Goal: Find specific page/section: Find specific page/section

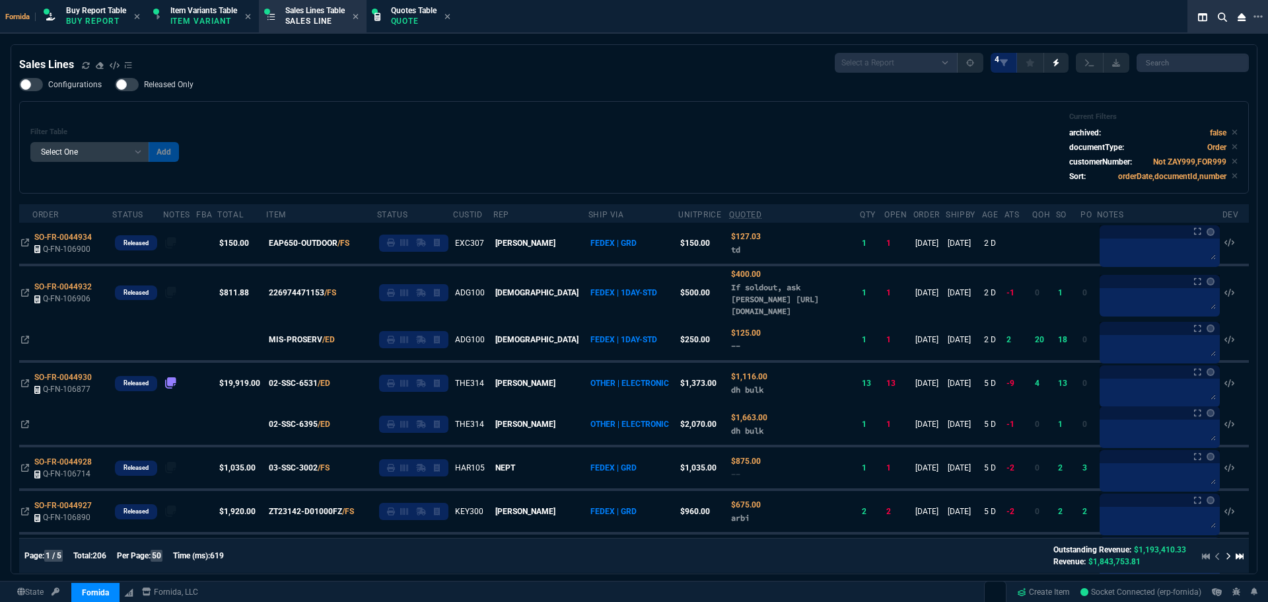
select select "1: BROV"
select select
click at [432, 104] on div "Filter Table Select One Add Filter () Age () ATS () Cond (itemVariantCode) Cust…" at bounding box center [634, 147] width 1230 height 92
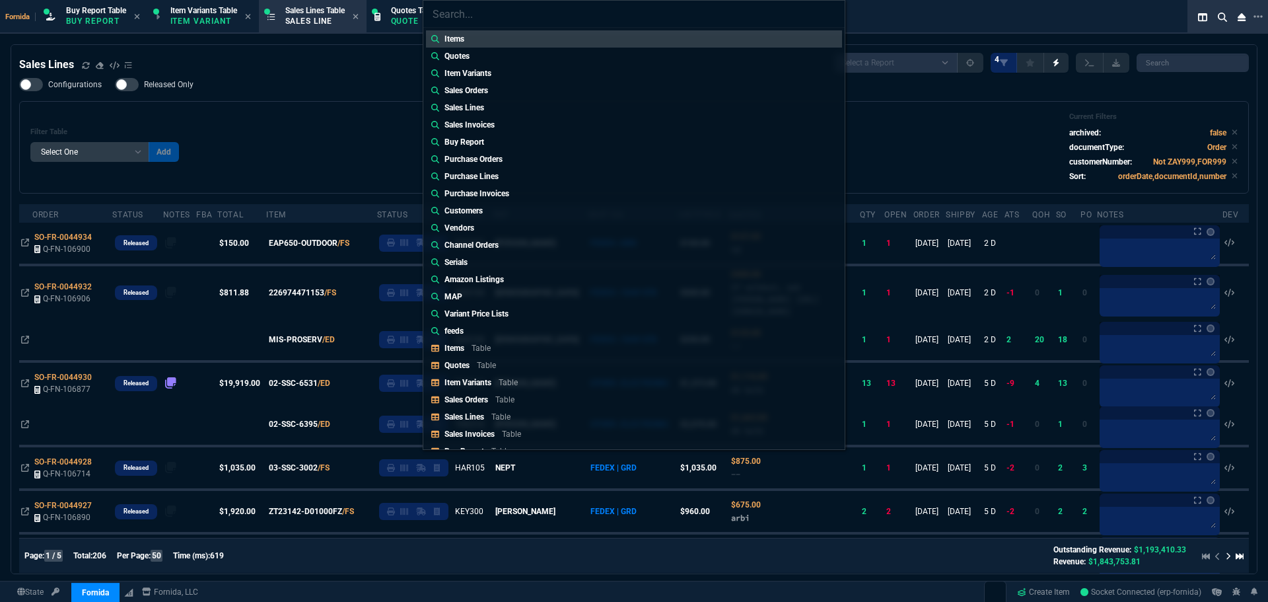
type input "Sales Orders: SO-FR-0044809"
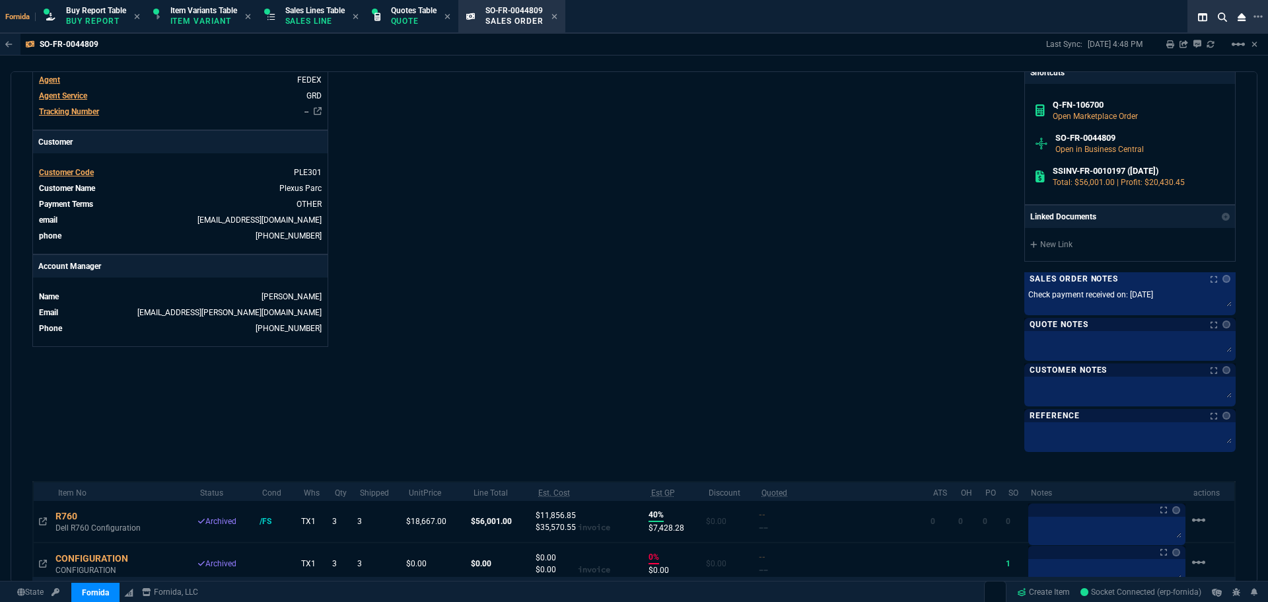
scroll to position [462, 0]
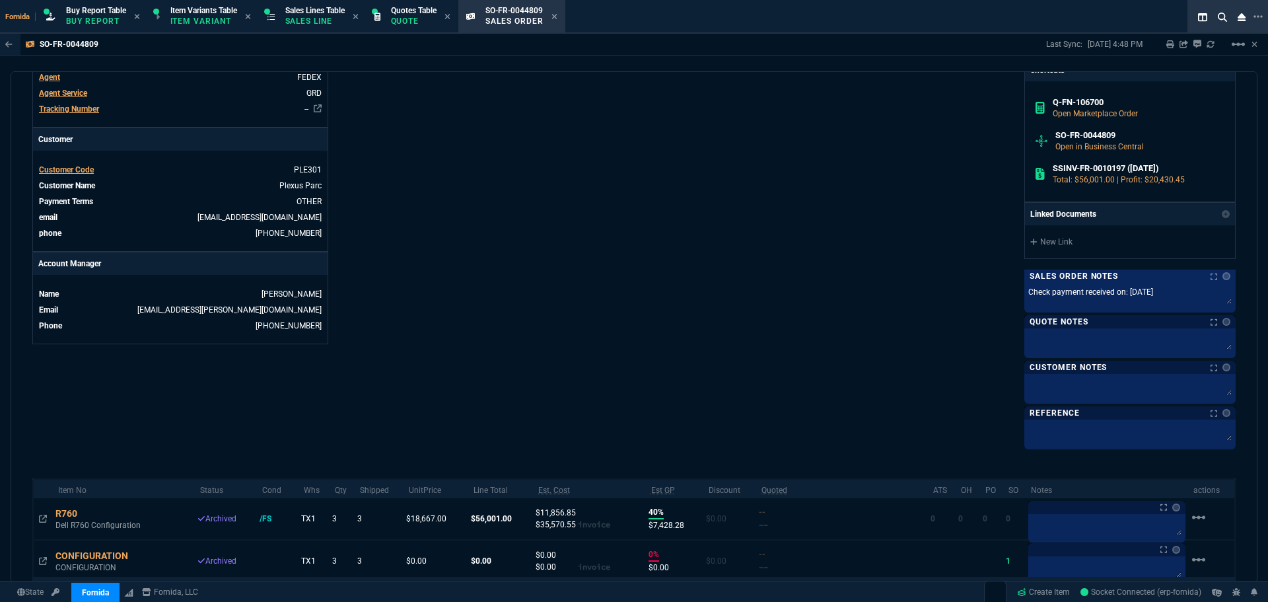
click at [472, 166] on div "Info Number SO-FR-0044809 External ID Q-FN-106700 id 618F9E32-2190-F011-B419-60…" at bounding box center [333, 53] width 602 height 787
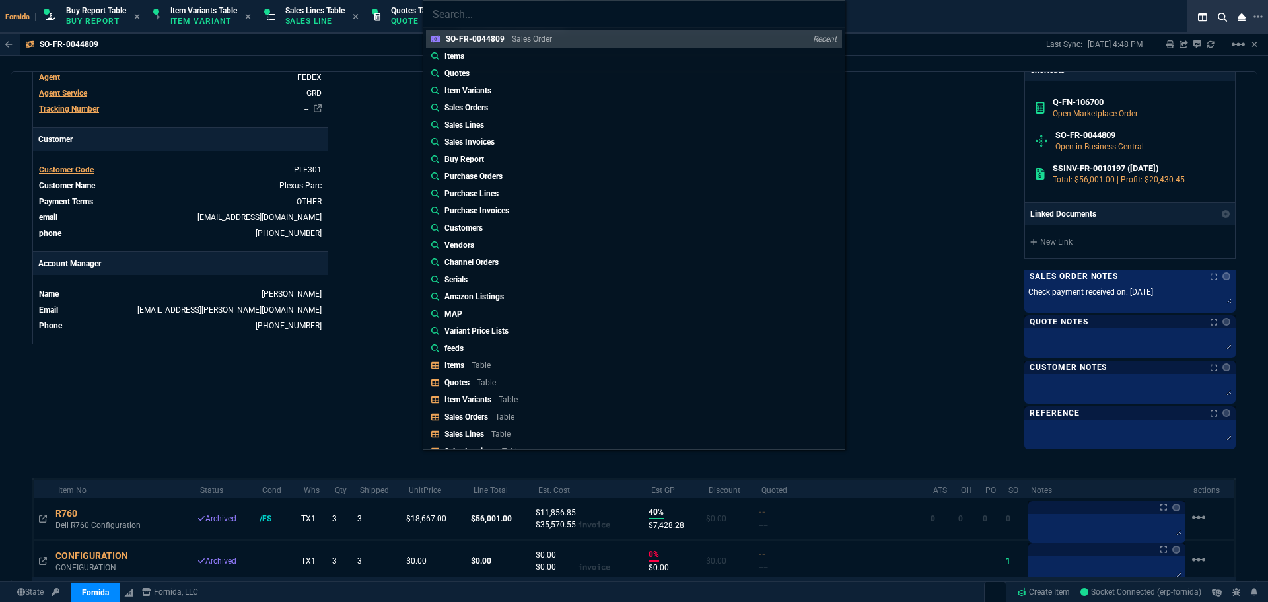
type input "Sales Orders: SO-FR-0044812"
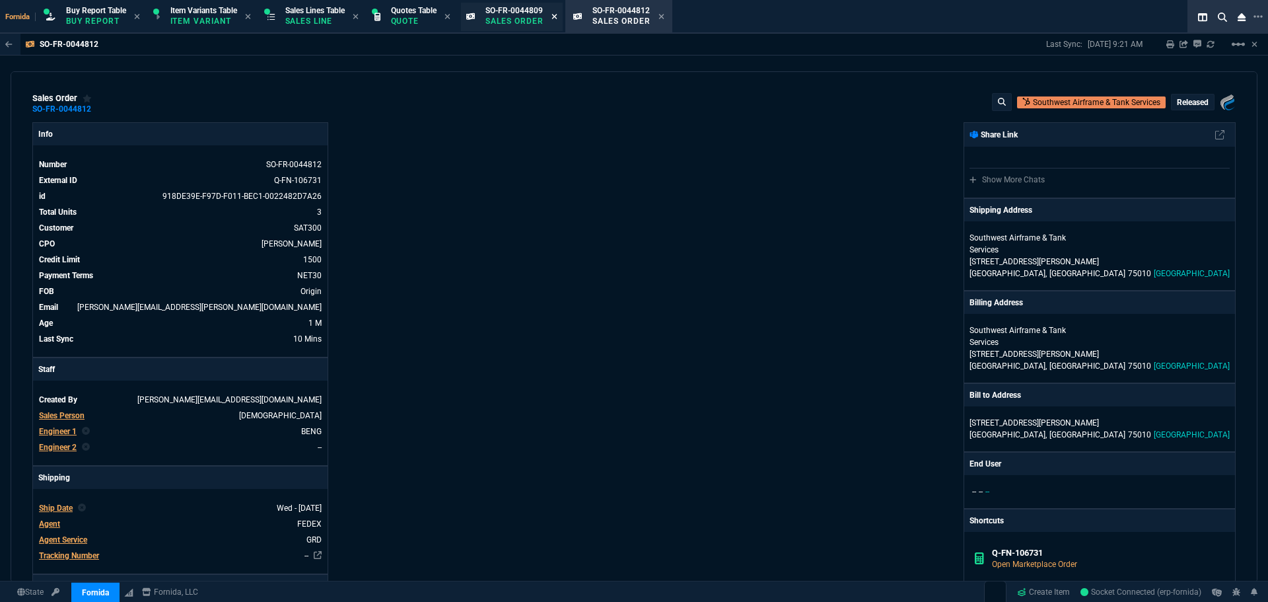
click at [557, 18] on icon at bounding box center [554, 17] width 6 height 8
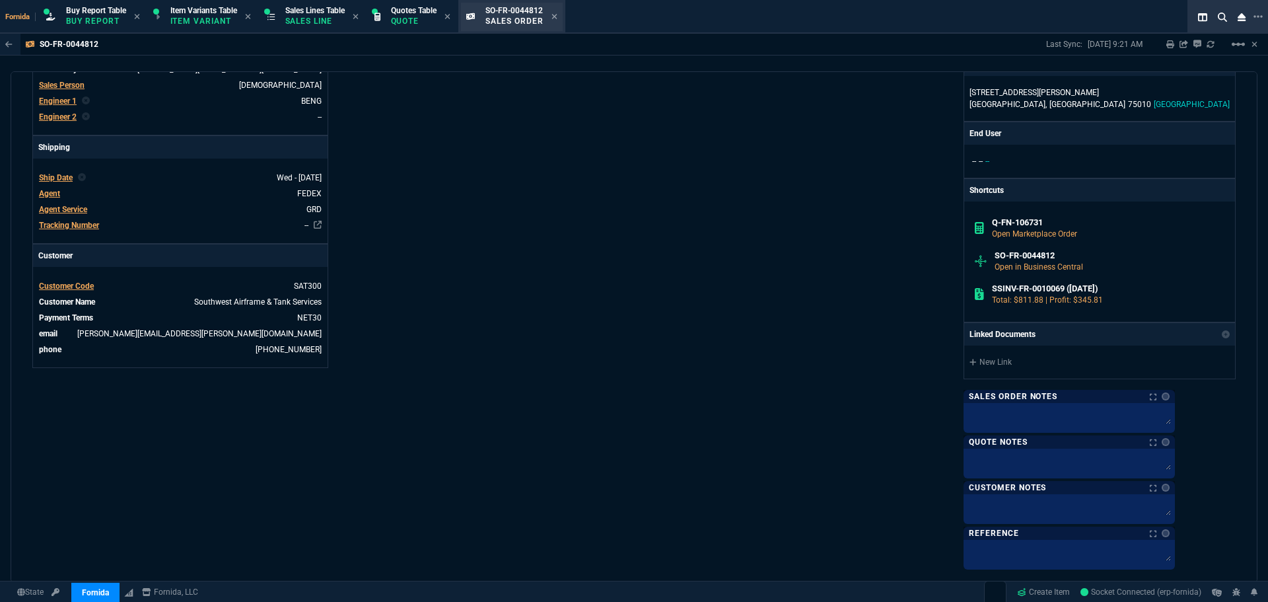
drag, startPoint x: 306, startPoint y: 9, endPoint x: 552, endPoint y: 18, distance: 245.8
click at [306, 9] on span "Sales Lines Table" at bounding box center [314, 10] width 59 height 9
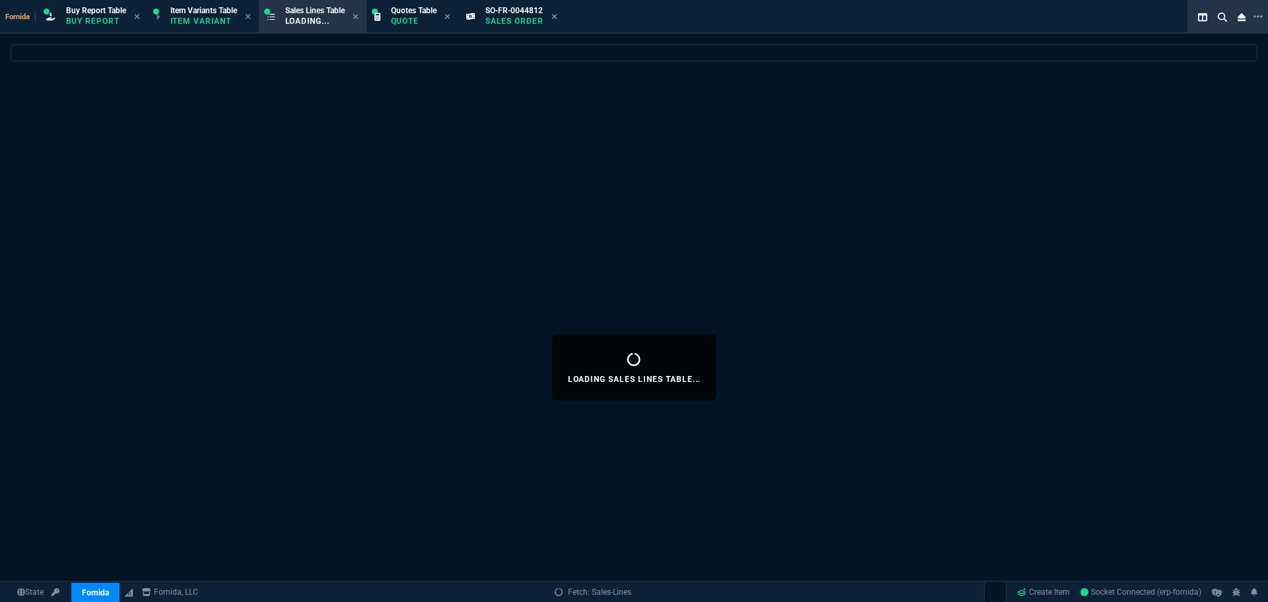
drag, startPoint x: 557, startPoint y: 18, endPoint x: 702, endPoint y: 254, distance: 277.5
click at [557, 16] on icon at bounding box center [553, 16] width 5 height 5
select select
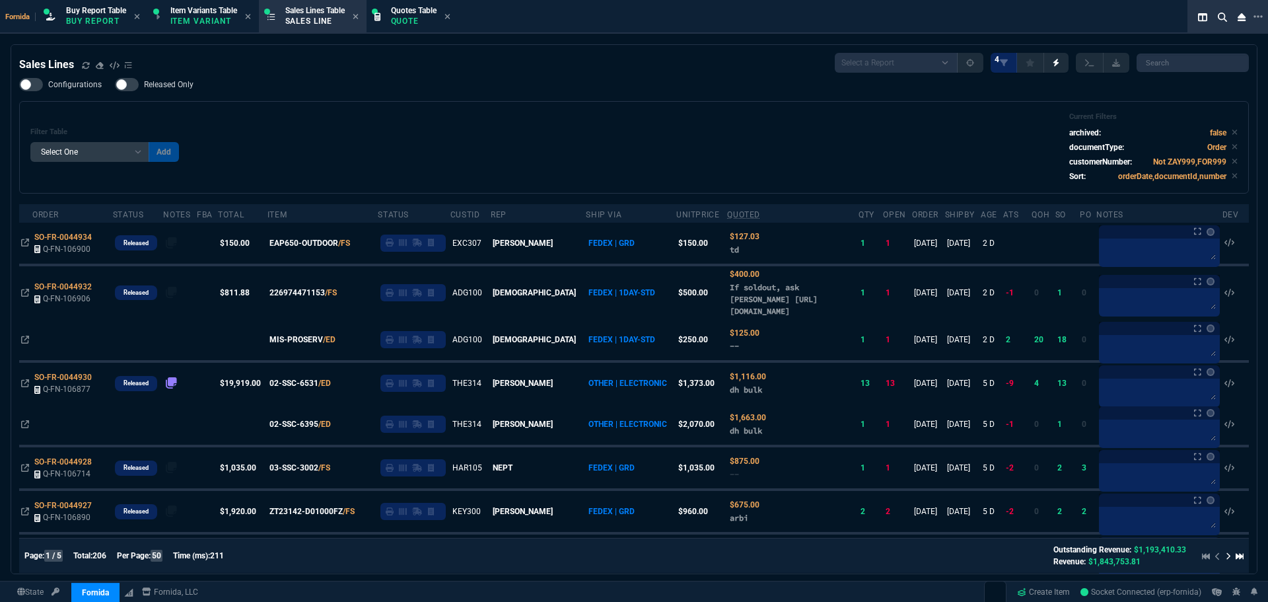
drag, startPoint x: 360, startPoint y: 110, endPoint x: 369, endPoint y: 111, distance: 9.3
click at [359, 110] on div "Filter Table Select One Add Filter () Age () ATS () Cond (itemVariantCode) Cust…" at bounding box center [634, 147] width 1230 height 92
click at [84, 61] on icon at bounding box center [86, 65] width 8 height 8
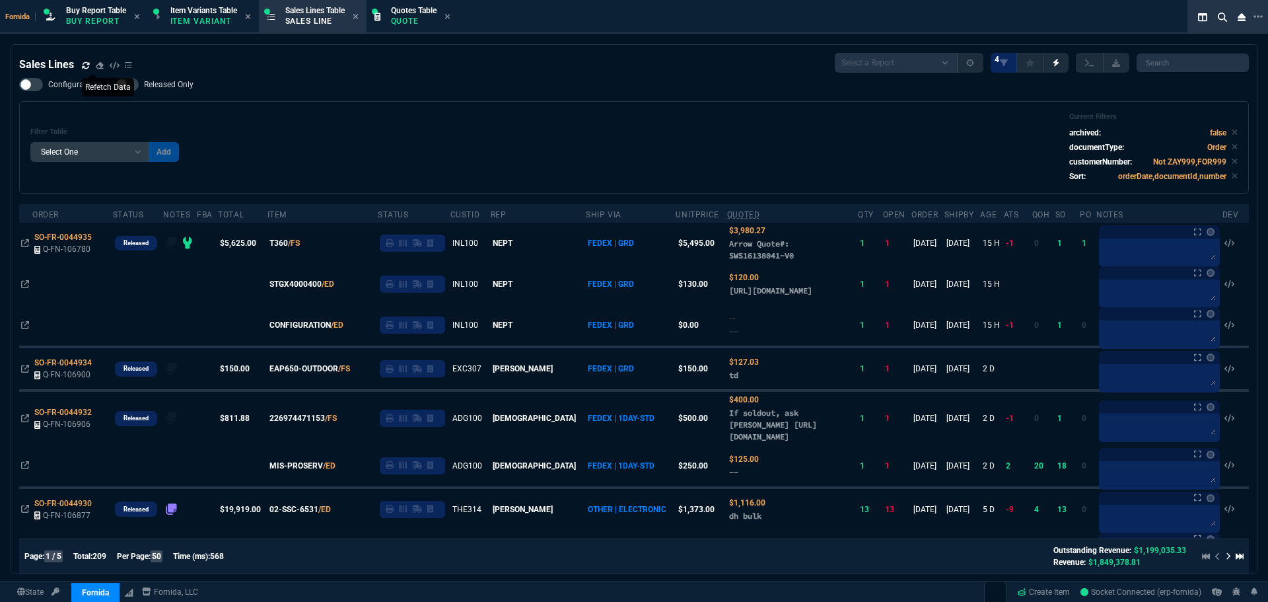
click at [84, 65] on icon at bounding box center [86, 65] width 8 height 8
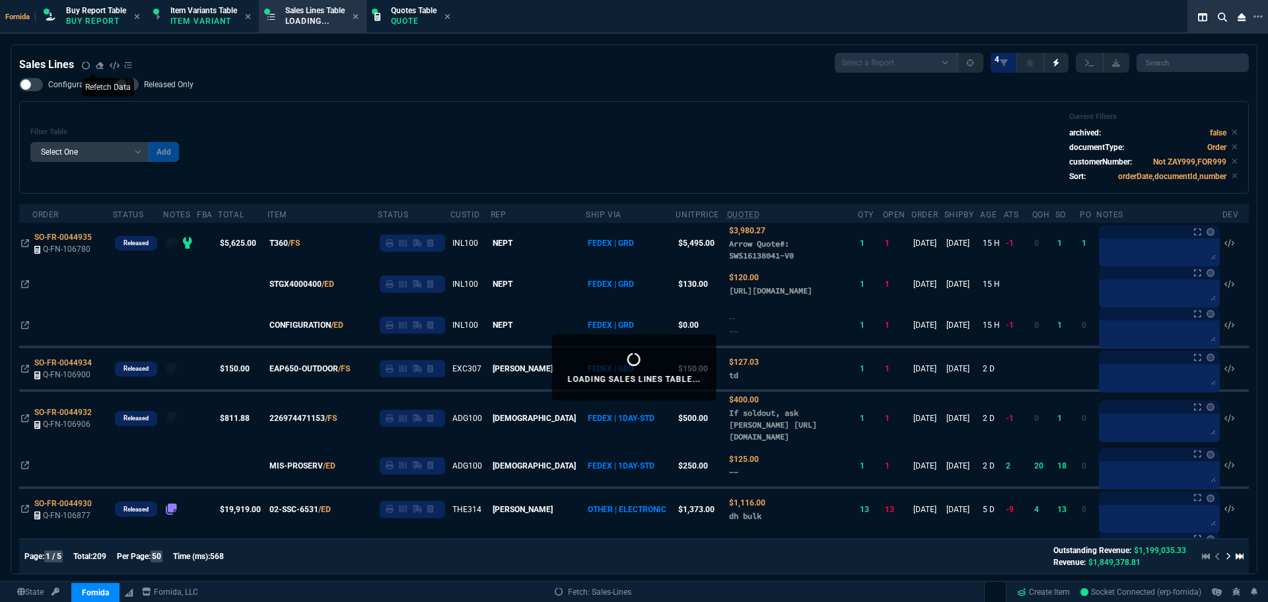
click at [445, 102] on div "Filter Table Select One Add Filter () Age () ATS () Cond (itemVariantCode) Cust…" at bounding box center [634, 147] width 1230 height 92
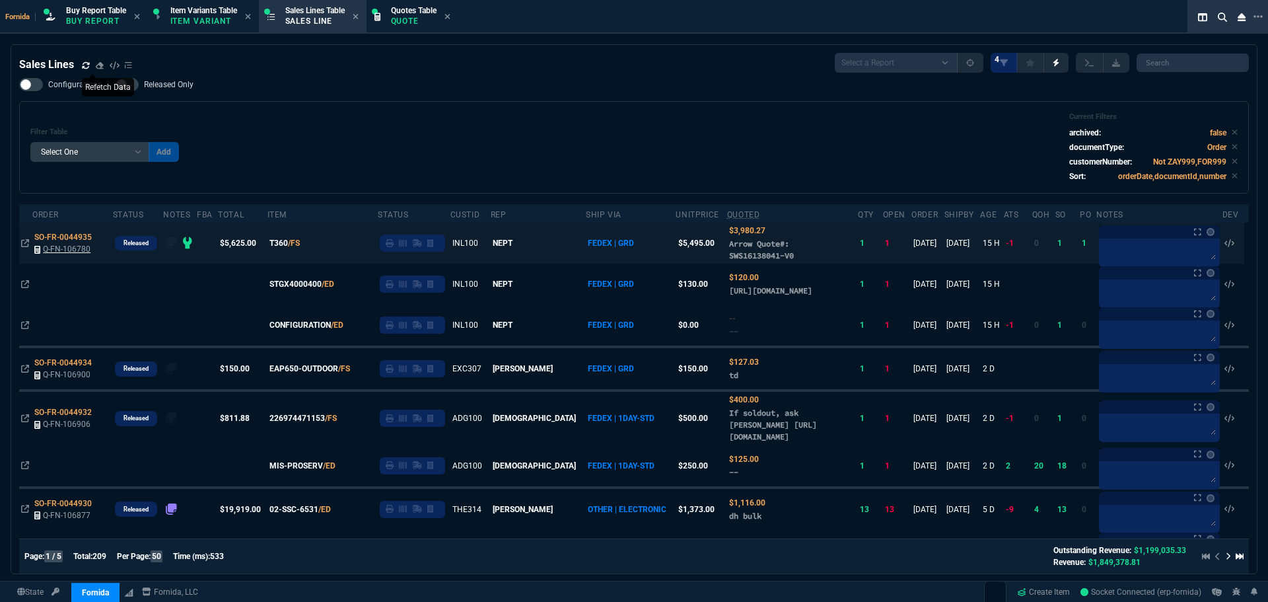
drag, startPoint x: 100, startPoint y: 241, endPoint x: 42, endPoint y: 248, distance: 58.6
click at [100, 241] on icon at bounding box center [100, 237] width 7 height 8
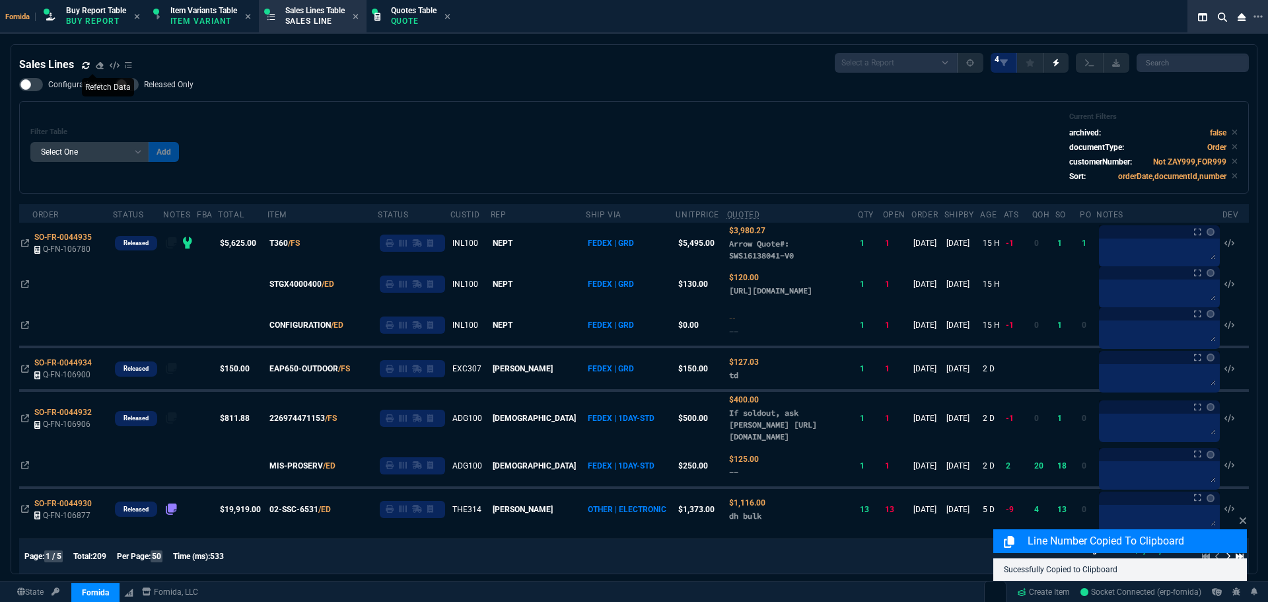
drag, startPoint x: 28, startPoint y: 244, endPoint x: 4, endPoint y: 250, distance: 25.0
click at [28, 244] on icon at bounding box center [25, 243] width 8 height 8
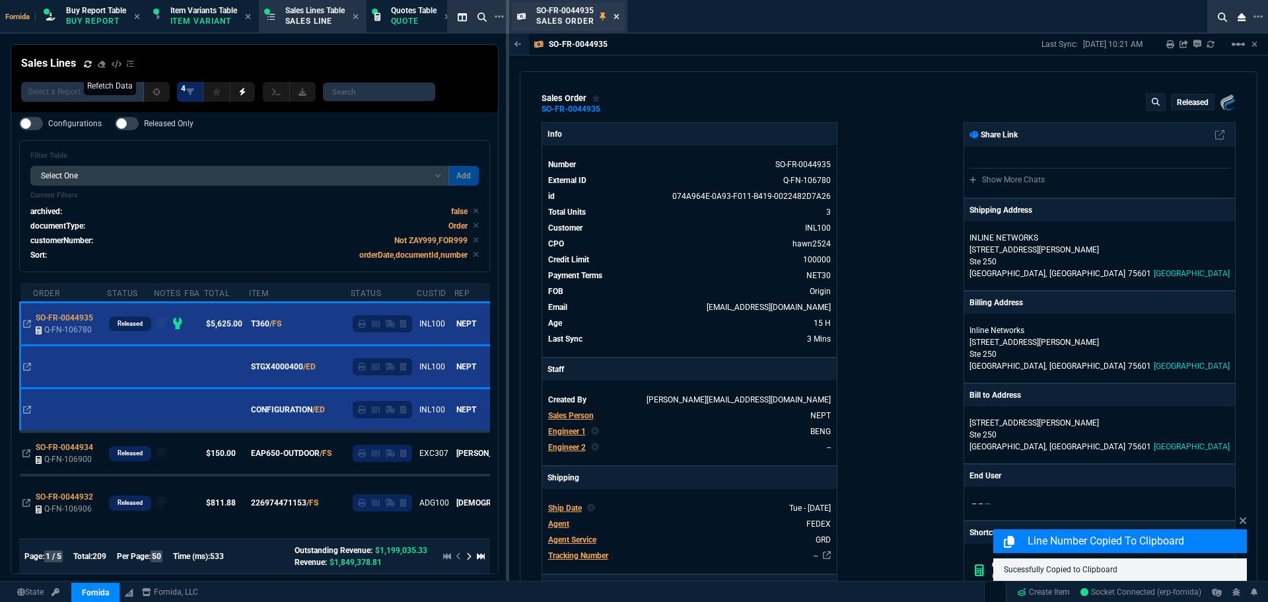
click at [617, 16] on icon at bounding box center [616, 16] width 5 height 5
